Goal: Find specific page/section: Find specific page/section

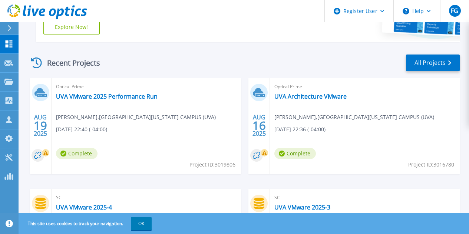
scroll to position [231, 0]
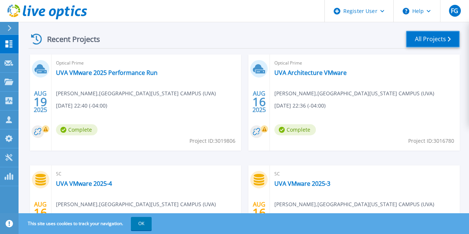
click at [415, 33] on link "All Projects" at bounding box center [433, 39] width 54 height 17
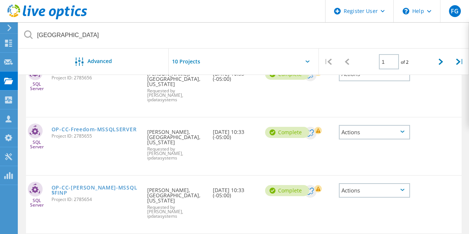
scroll to position [395, 0]
click at [437, 54] on div at bounding box center [441, 62] width 19 height 26
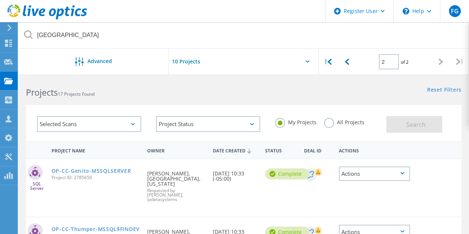
scroll to position [0, 0]
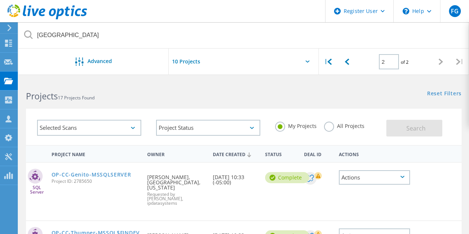
click at [327, 124] on label "All Projects" at bounding box center [344, 125] width 40 height 7
click at [0, 0] on input "All Projects" at bounding box center [0, 0] width 0 height 0
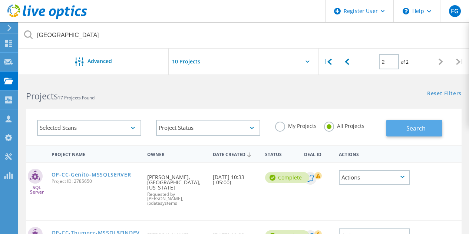
click at [392, 122] on button "Search" at bounding box center [414, 128] width 56 height 17
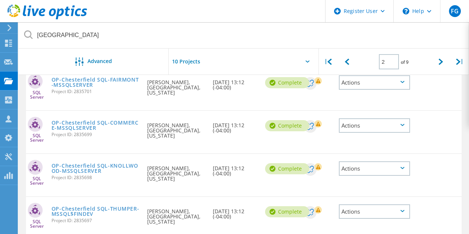
scroll to position [388, 0]
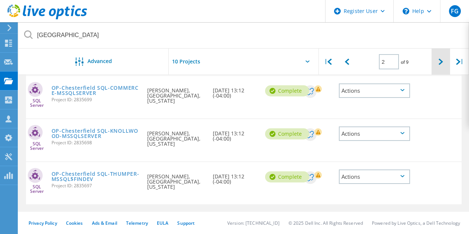
click at [439, 55] on div at bounding box center [441, 62] width 19 height 26
type input "3"
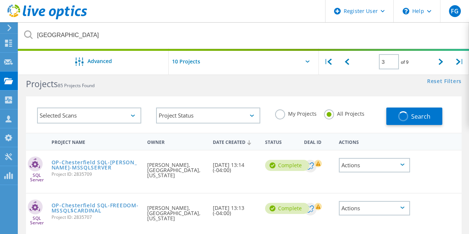
scroll to position [0, 0]
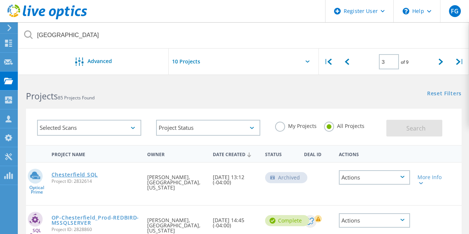
click at [83, 172] on link "Chesterfield SQL" at bounding box center [75, 174] width 46 height 5
